Goal: Information Seeking & Learning: Learn about a topic

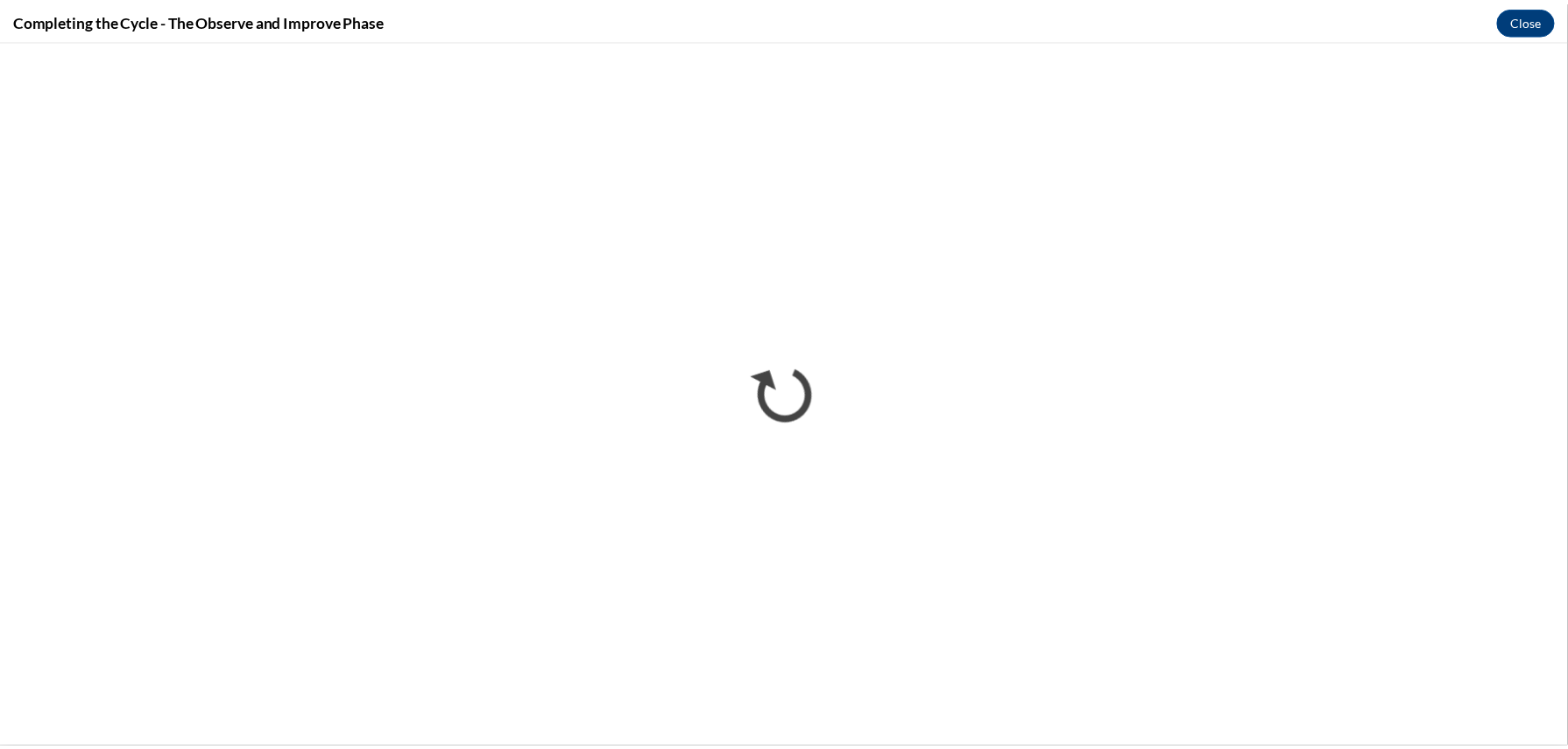
scroll to position [1175, 0]
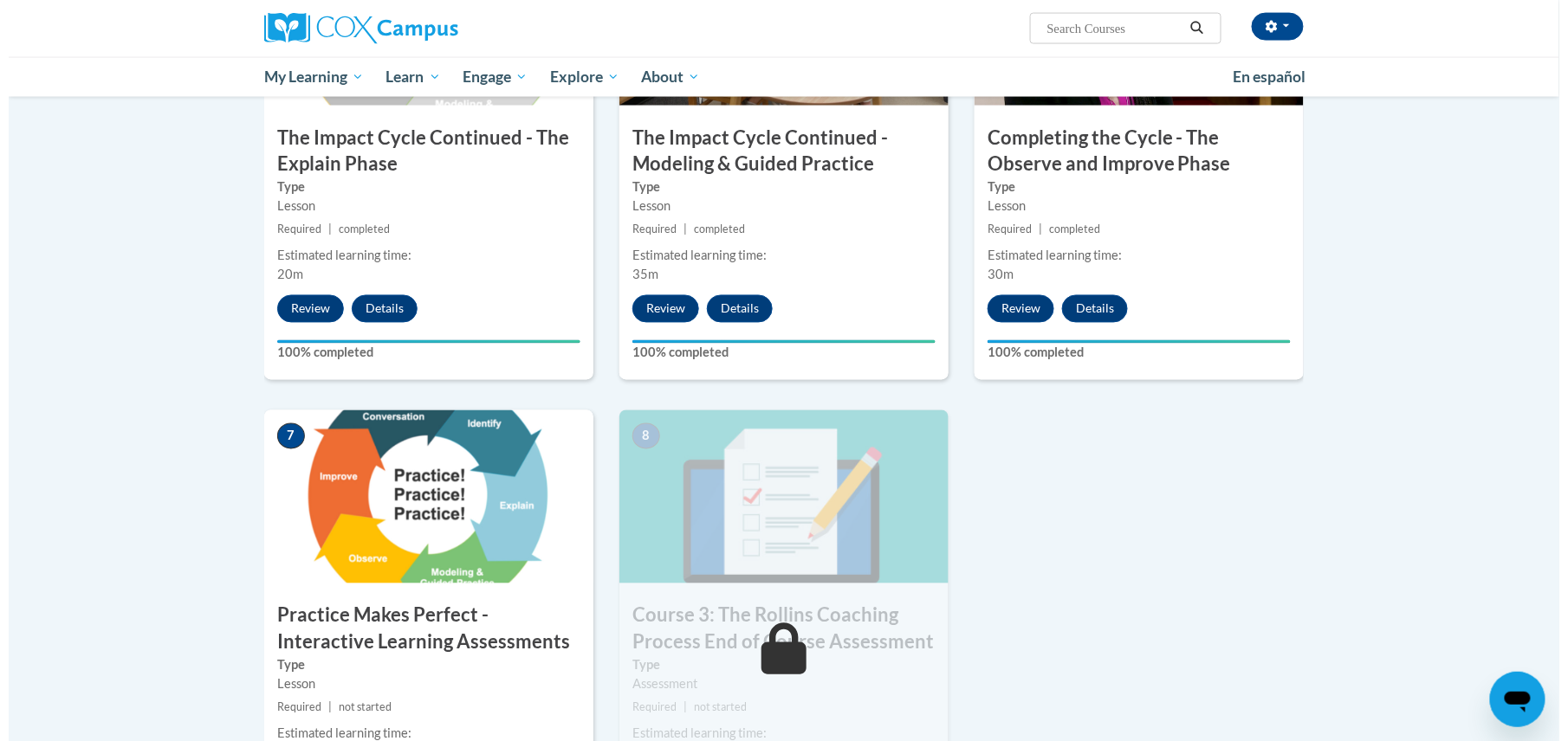
scroll to position [1397, 0]
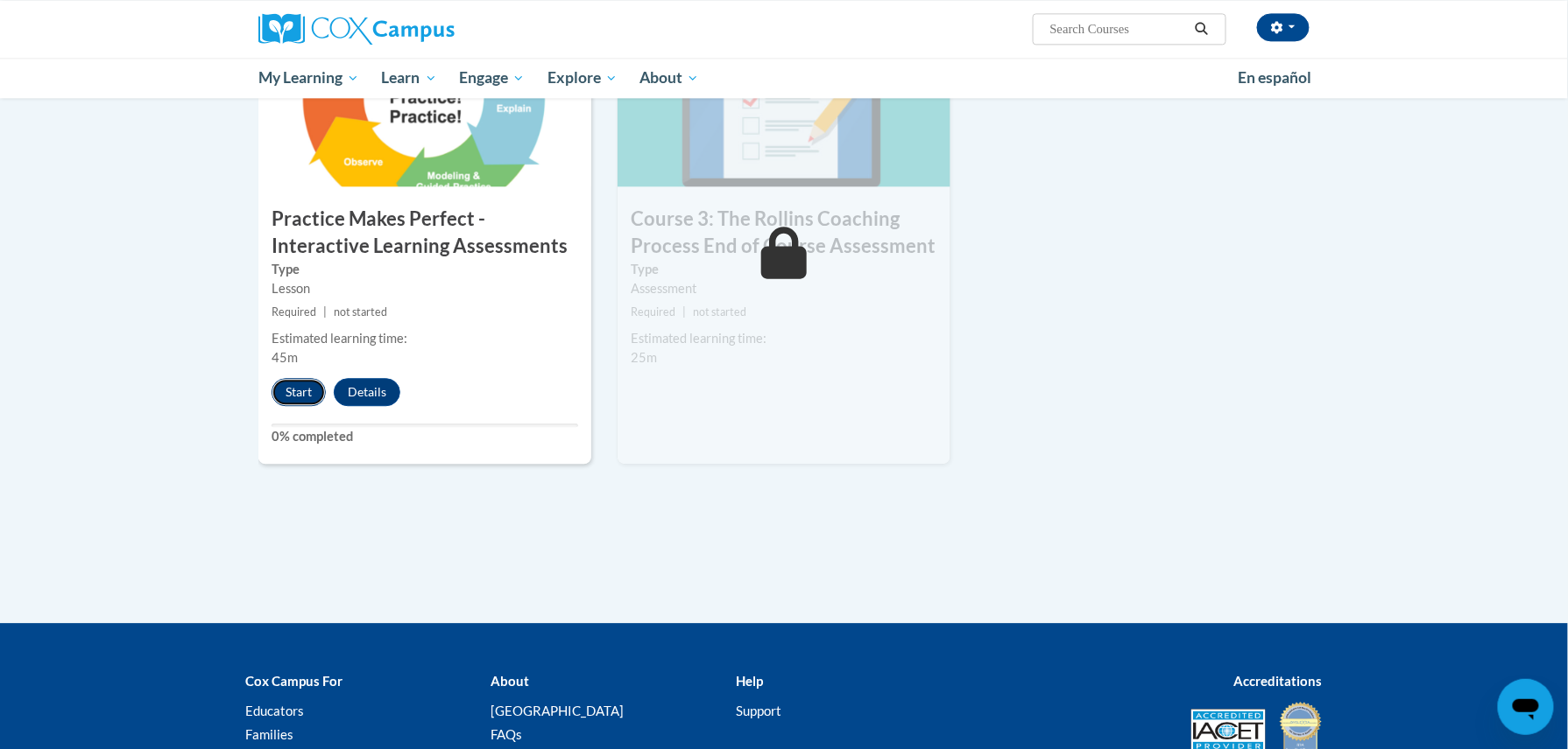
click at [303, 387] on button "Start" at bounding box center [299, 392] width 55 height 28
